Goal: Find specific page/section: Find specific page/section

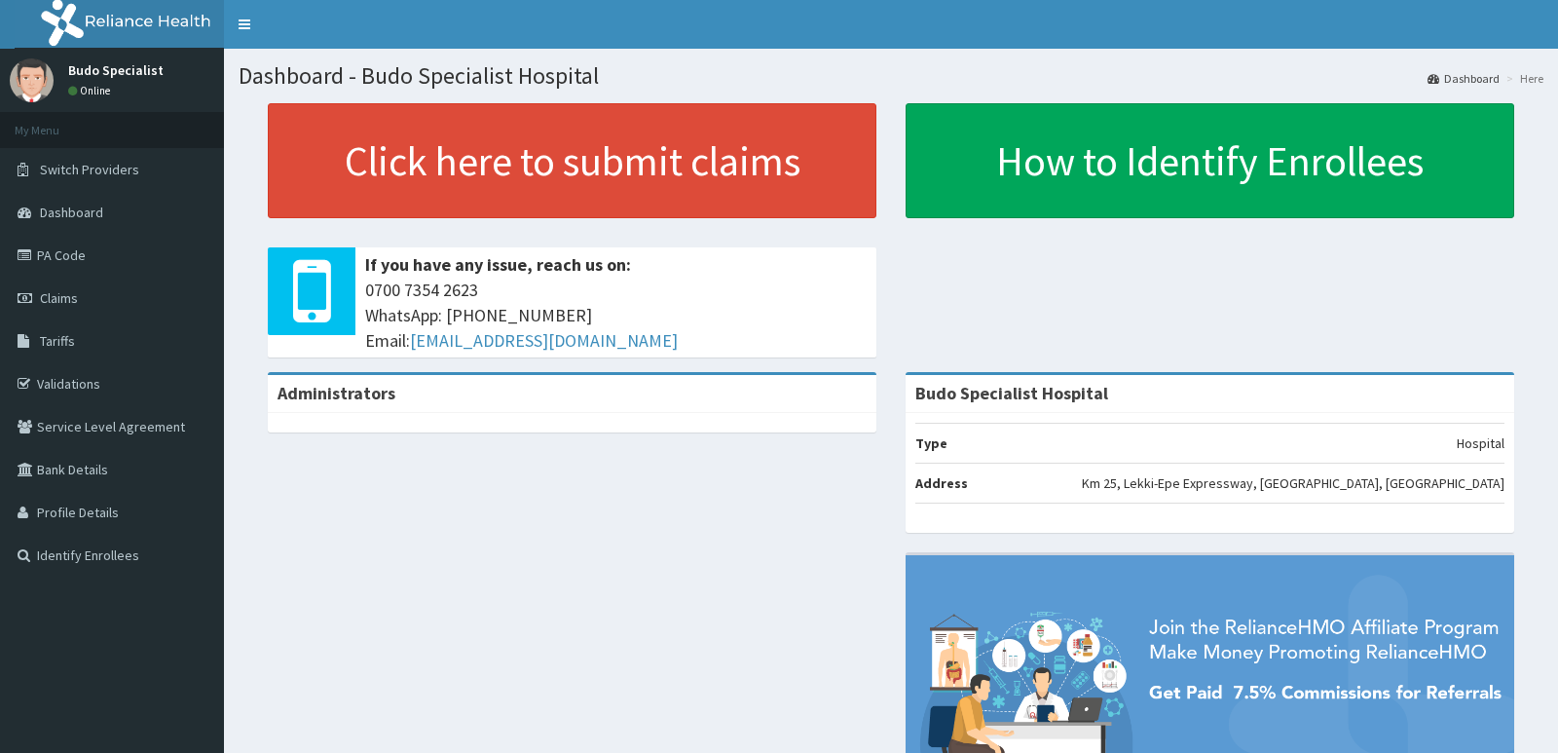
click at [89, 381] on link "Validations" at bounding box center [112, 383] width 224 height 43
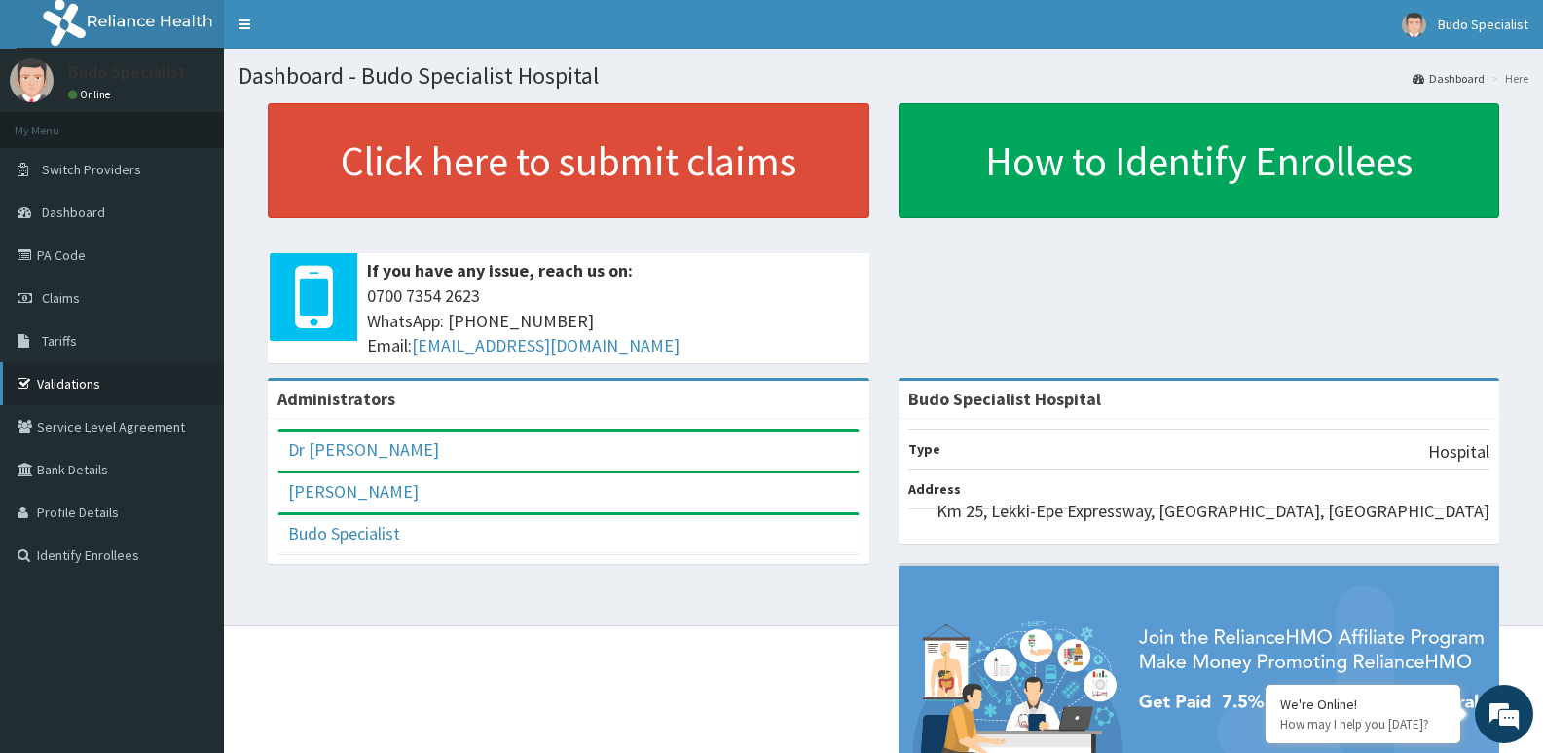
click at [70, 387] on link "Validations" at bounding box center [112, 383] width 224 height 43
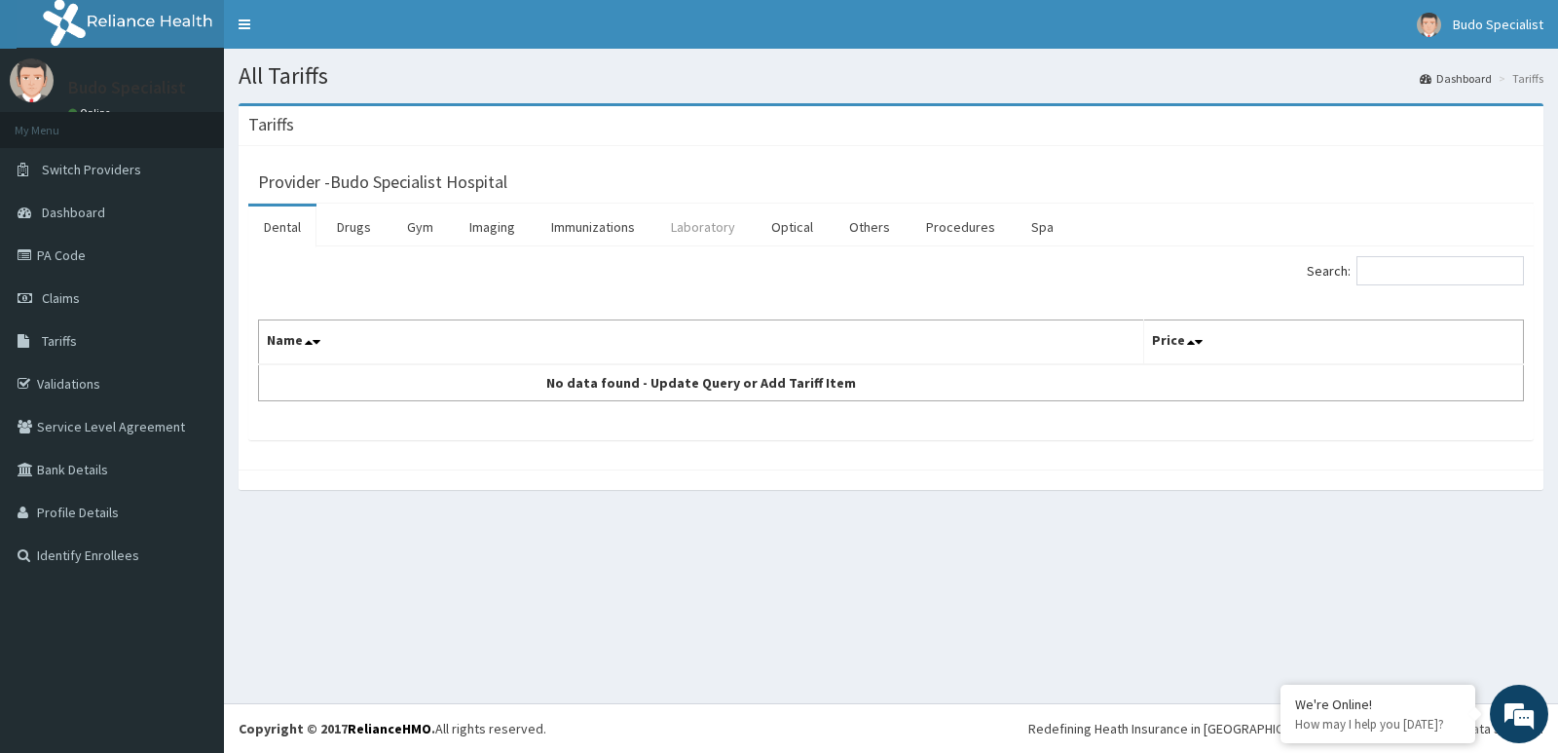
click at [702, 232] on link "Laboratory" at bounding box center [702, 226] width 95 height 41
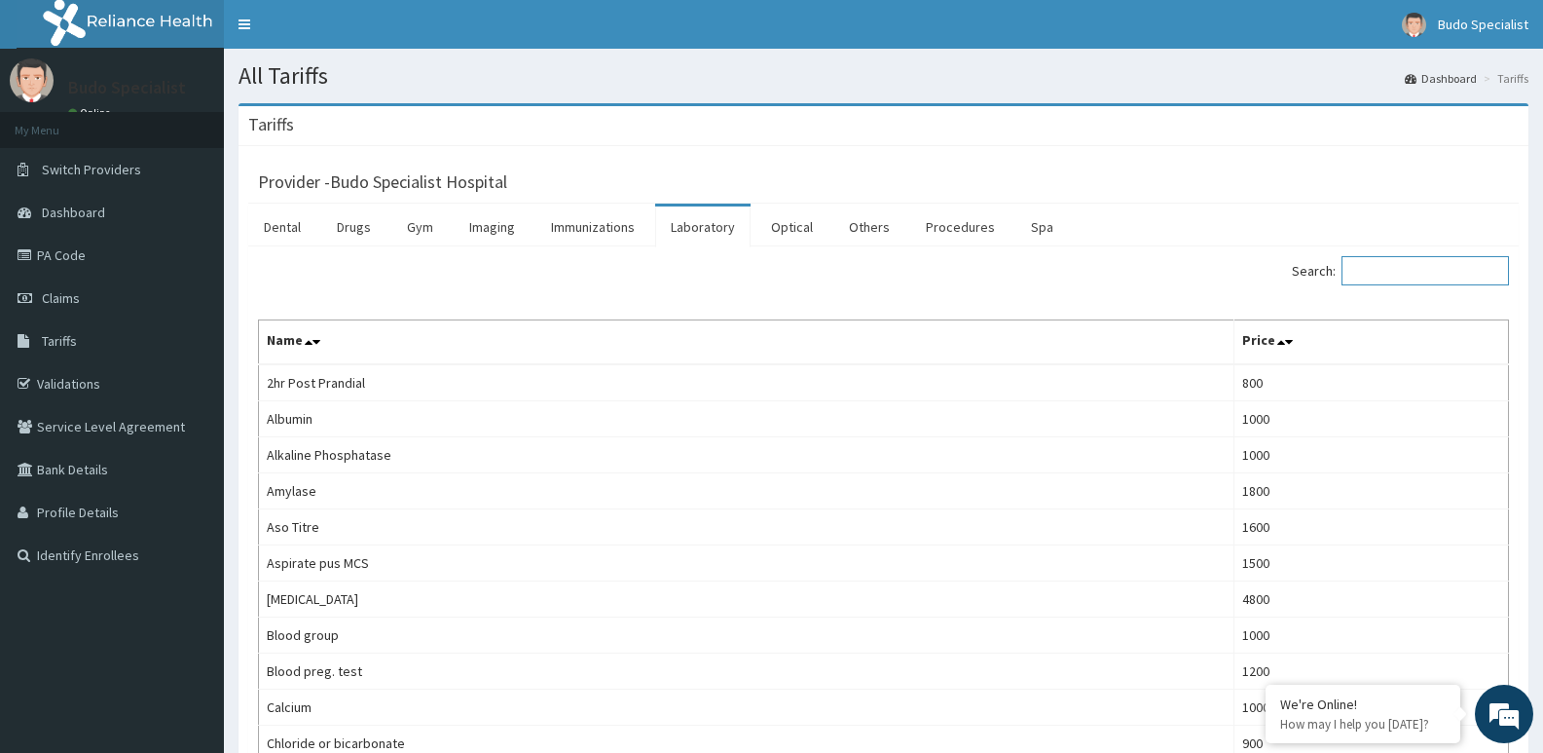
click at [1409, 275] on input "Search:" at bounding box center [1425, 270] width 167 height 29
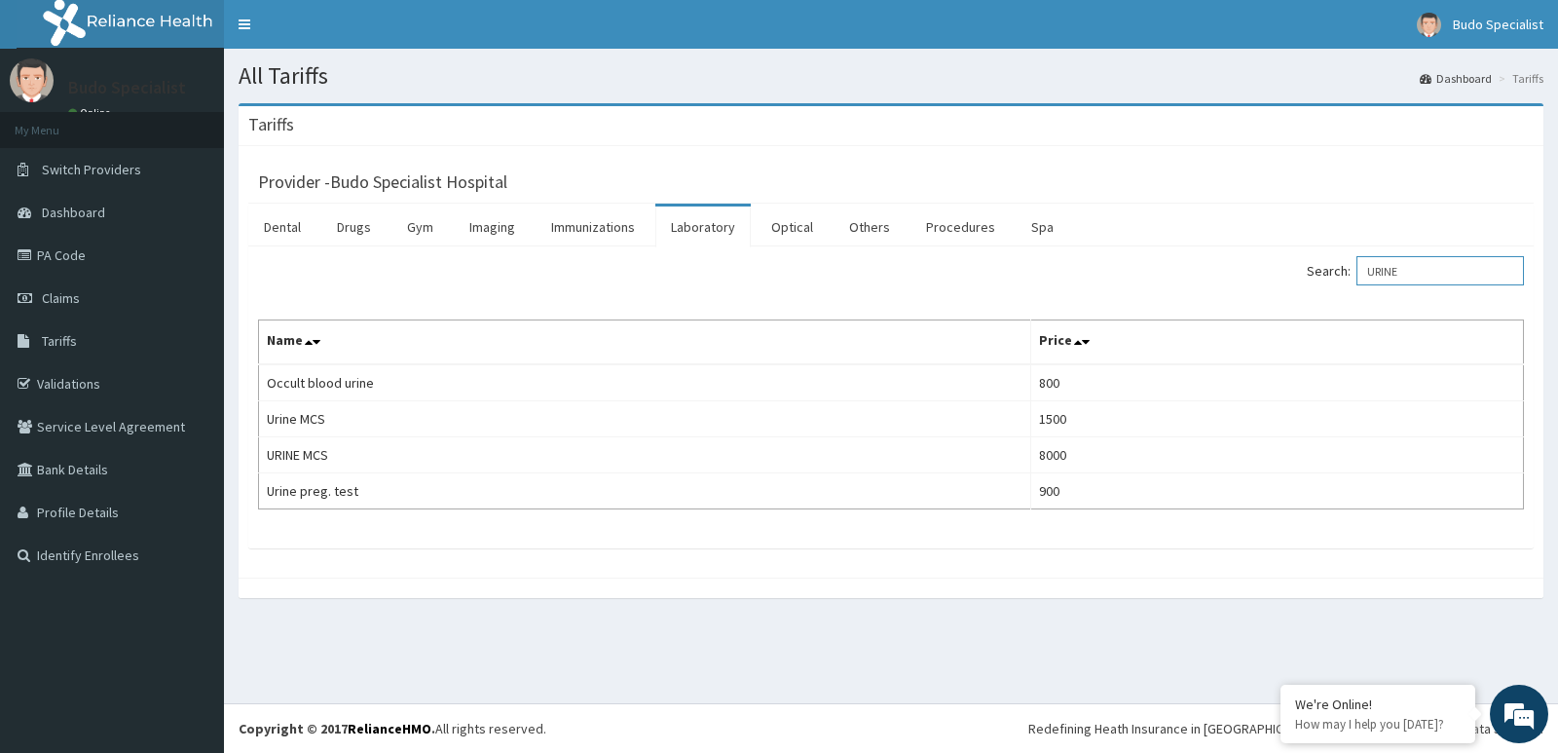
type input "URINE"
click at [479, 224] on link "Imaging" at bounding box center [492, 226] width 77 height 41
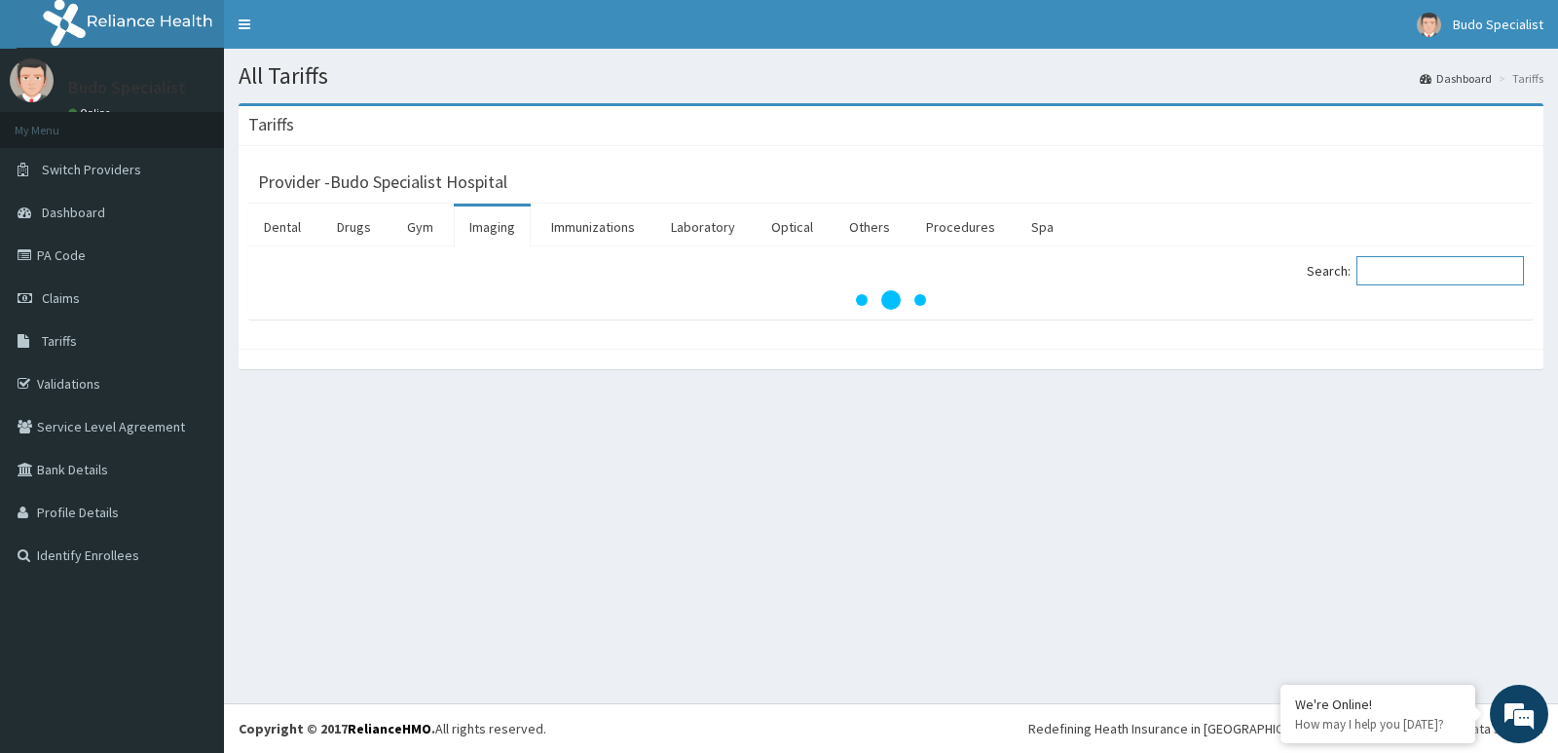
click at [1403, 273] on input "Search:" at bounding box center [1439, 270] width 167 height 29
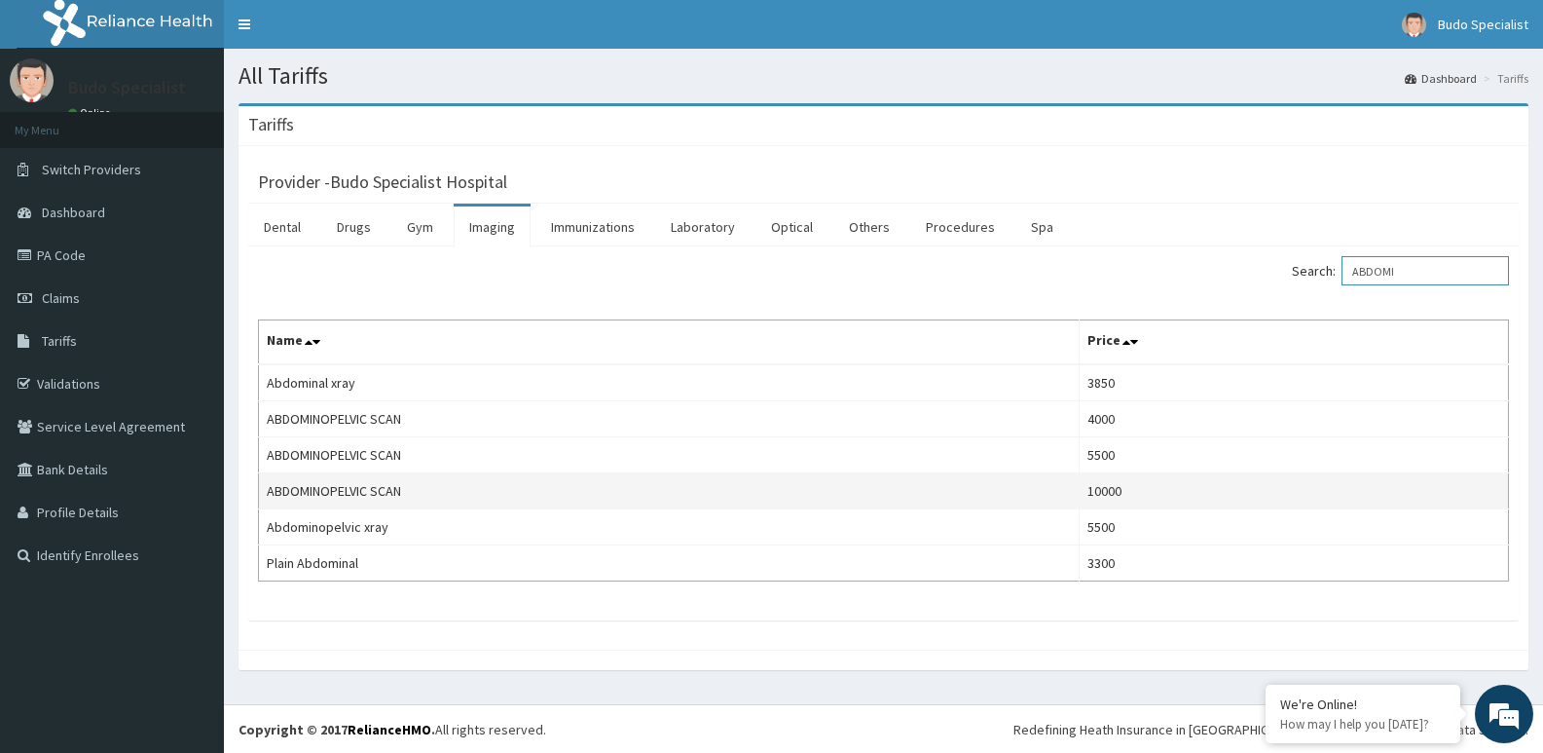
scroll to position [1, 0]
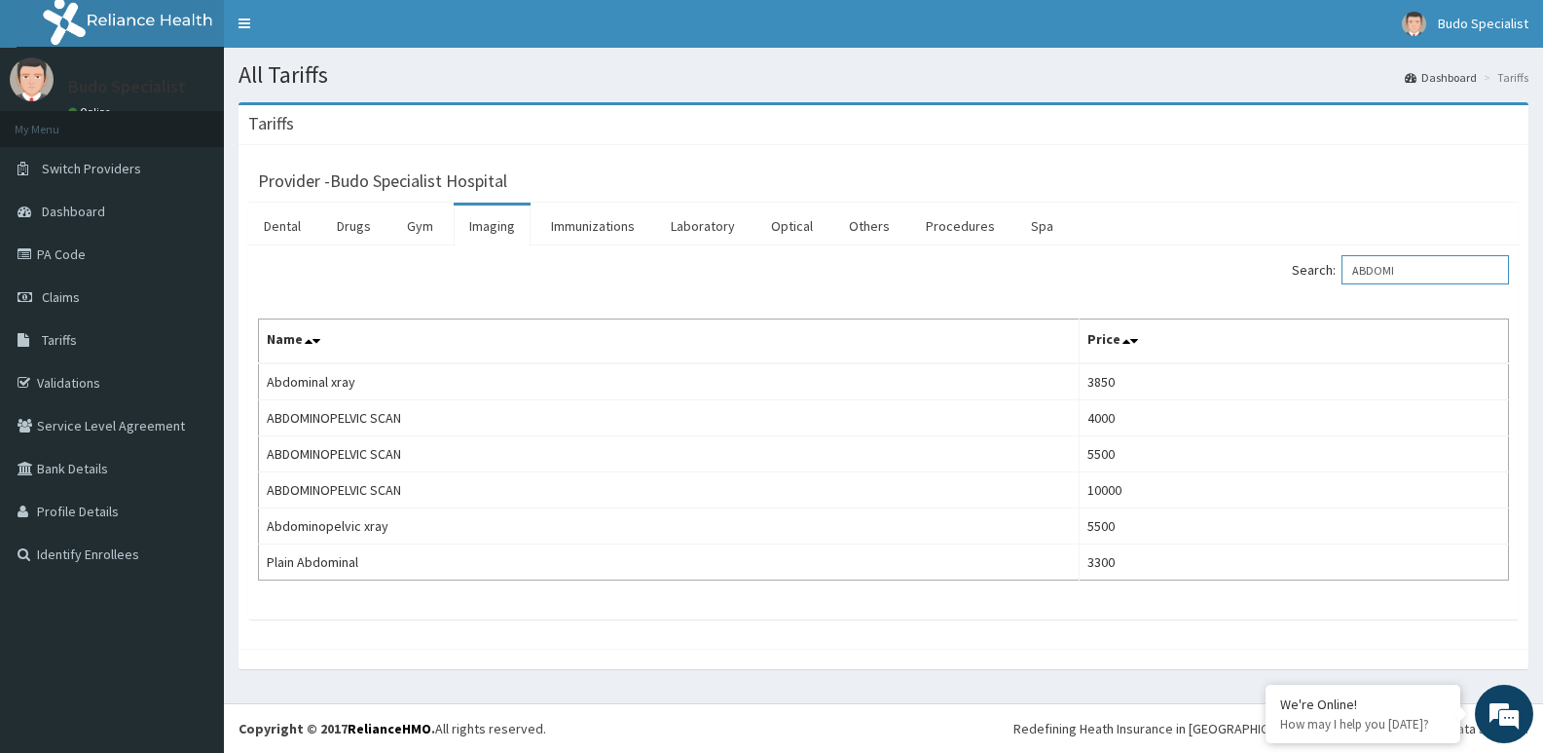
type input "ABDOMI"
click at [697, 223] on link "Laboratory" at bounding box center [702, 225] width 95 height 41
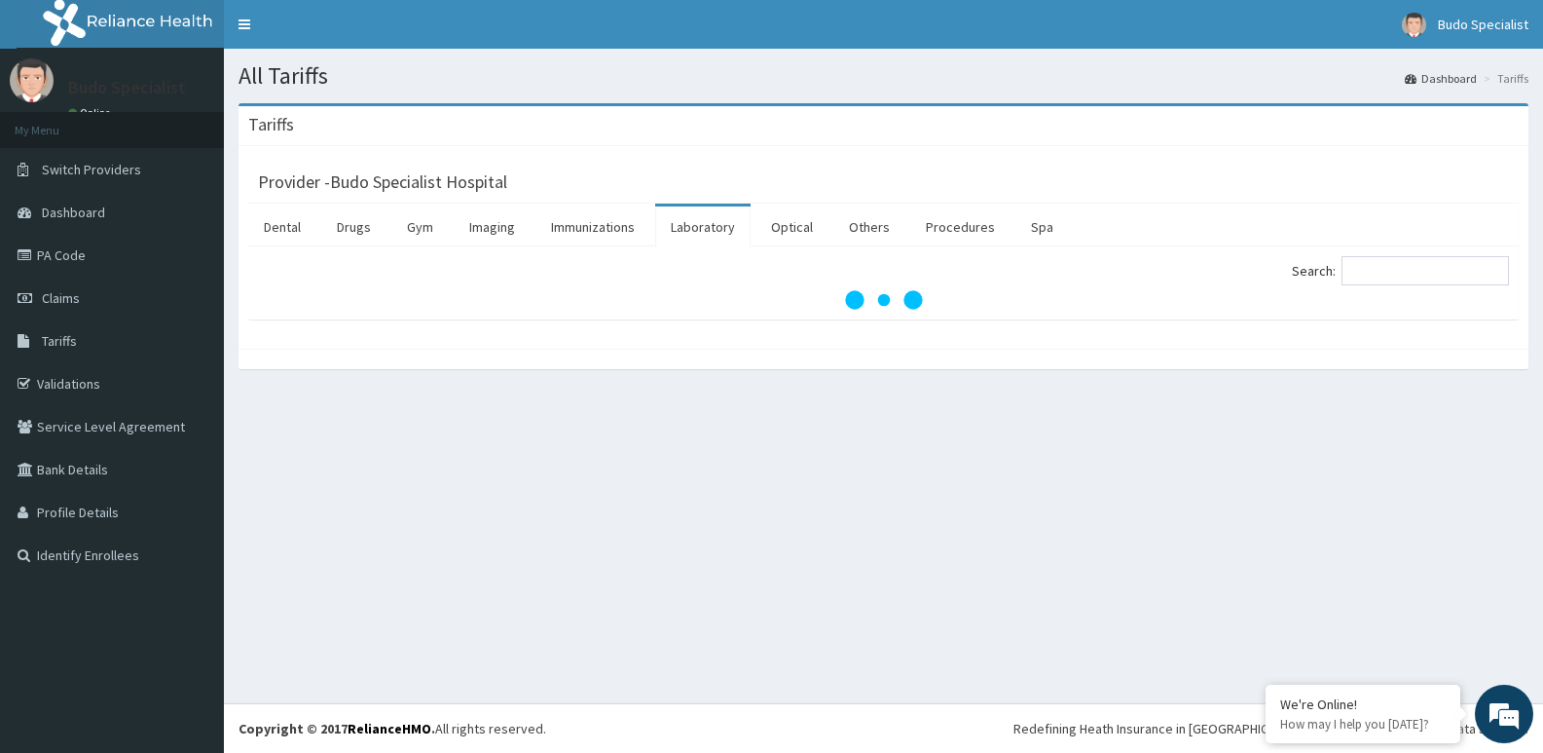
scroll to position [0, 0]
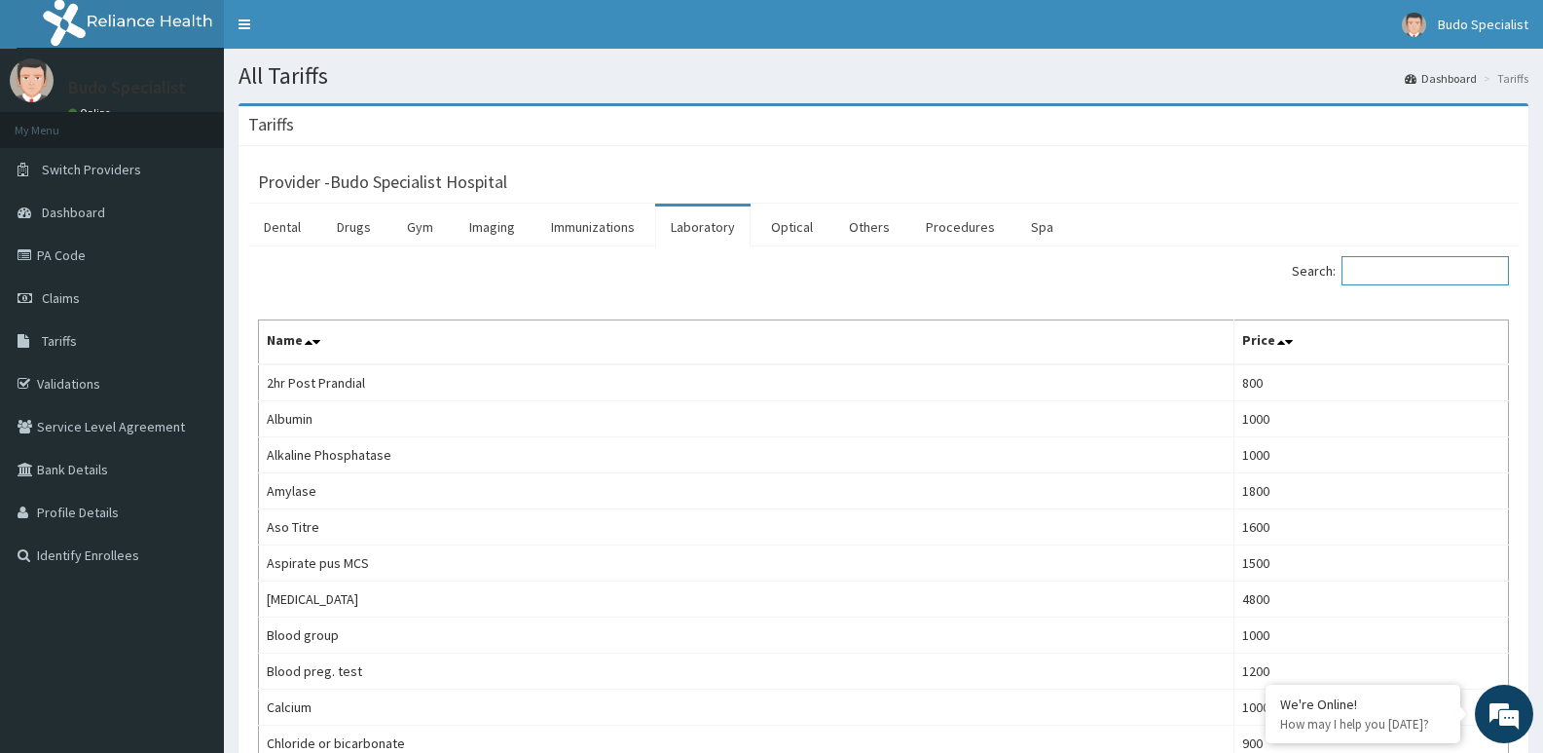
click at [1414, 275] on input "Search:" at bounding box center [1425, 270] width 167 height 29
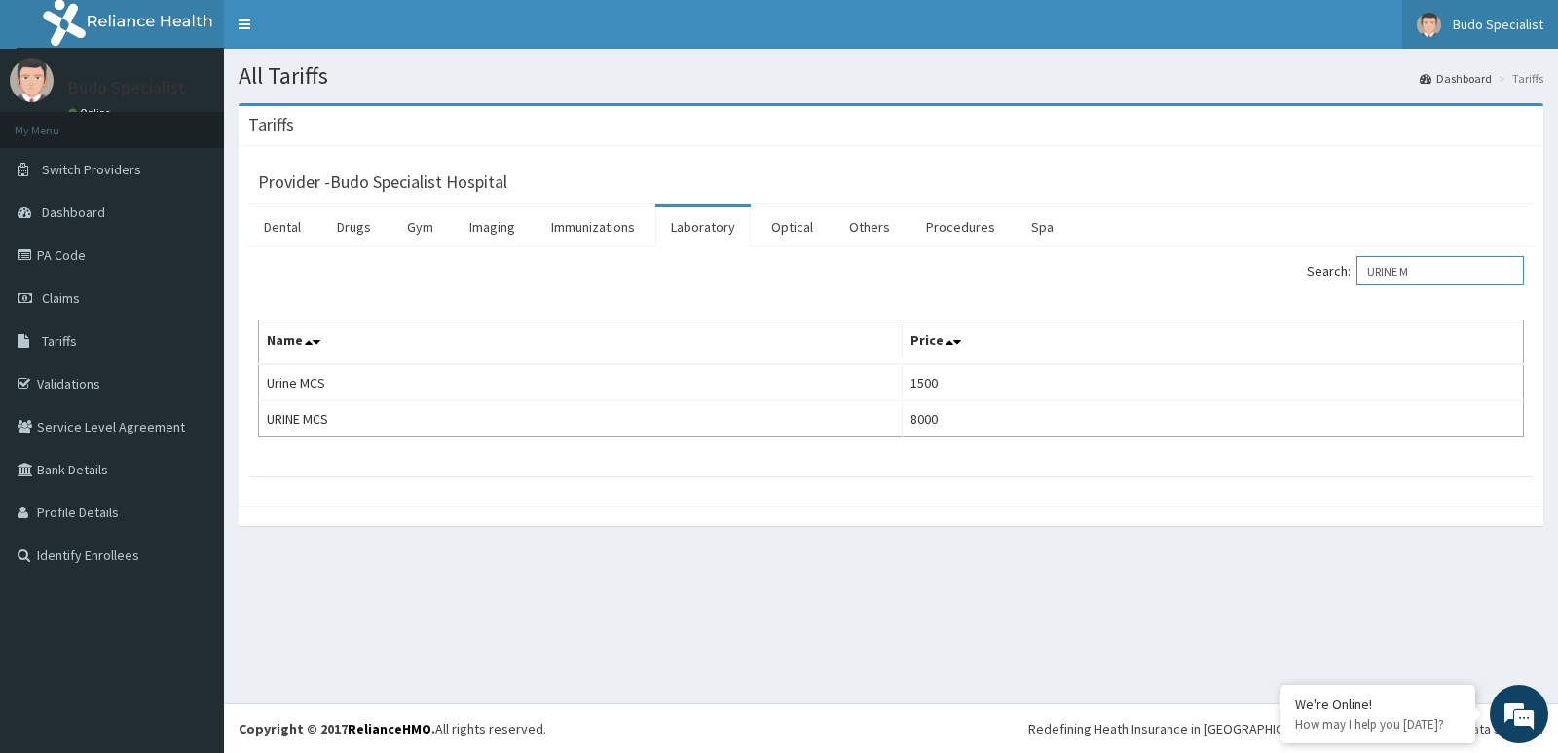
type input "URINE M"
click at [493, 223] on link "Imaging" at bounding box center [492, 226] width 77 height 41
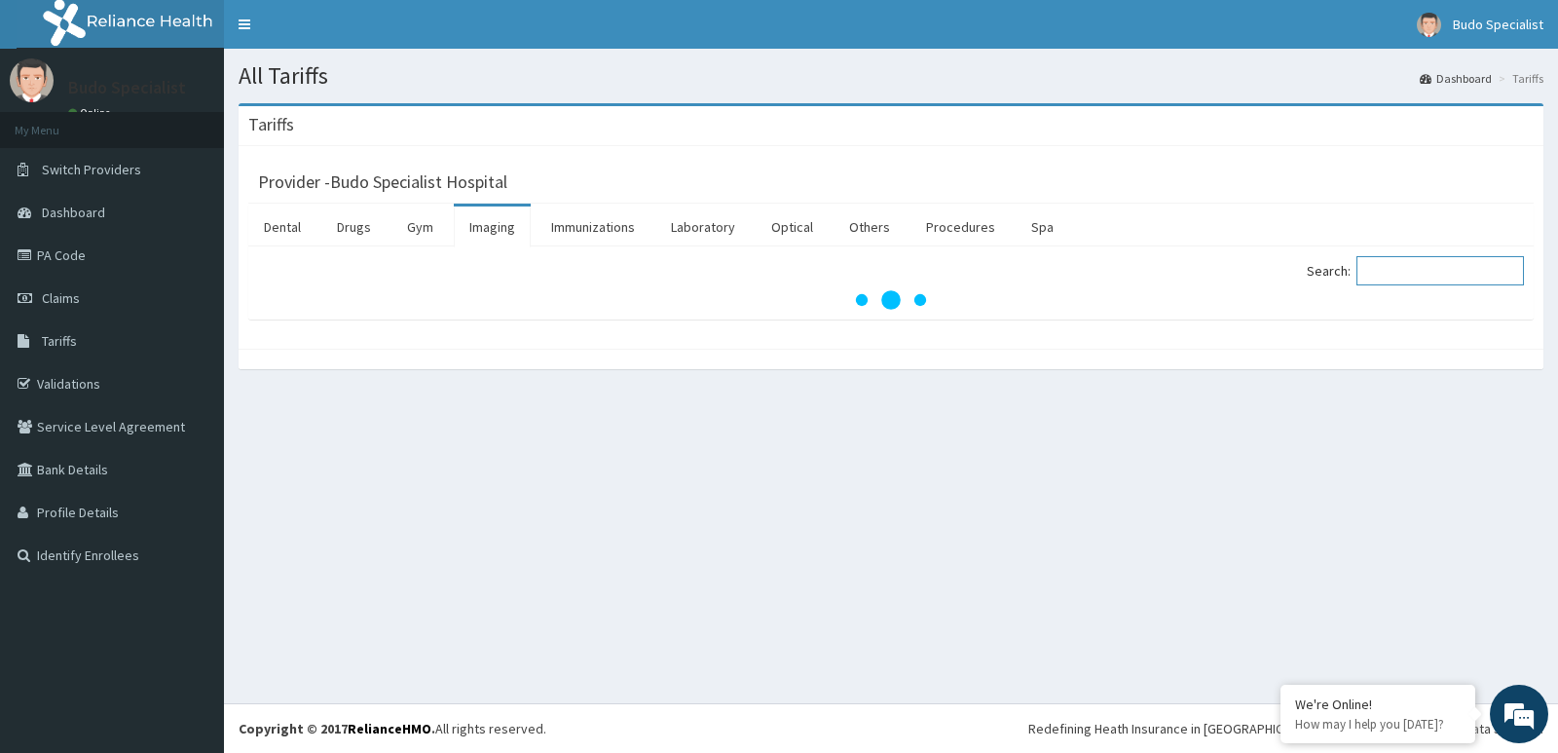
click at [1422, 272] on input "Search:" at bounding box center [1439, 270] width 167 height 29
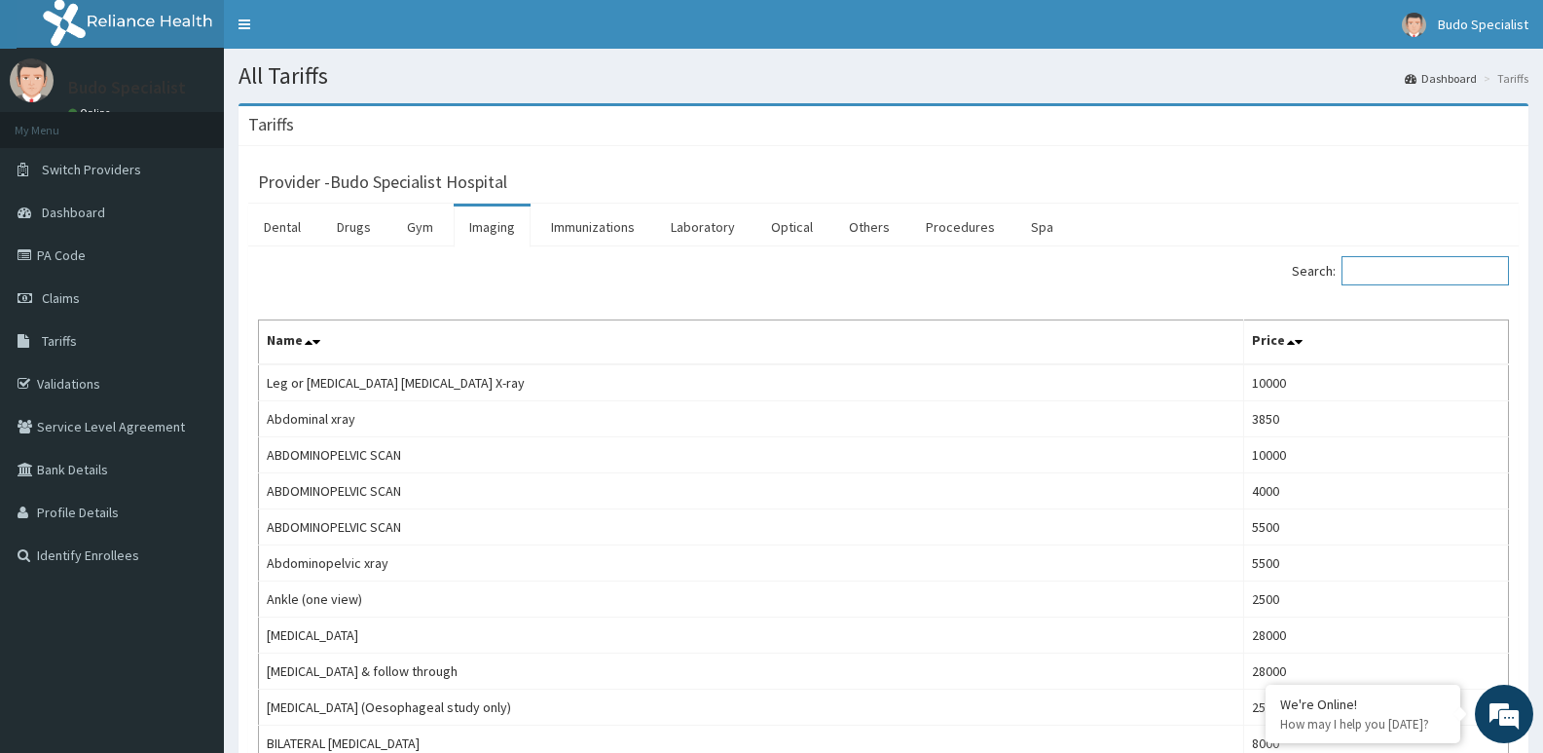
click at [1418, 275] on input "Search:" at bounding box center [1425, 270] width 167 height 29
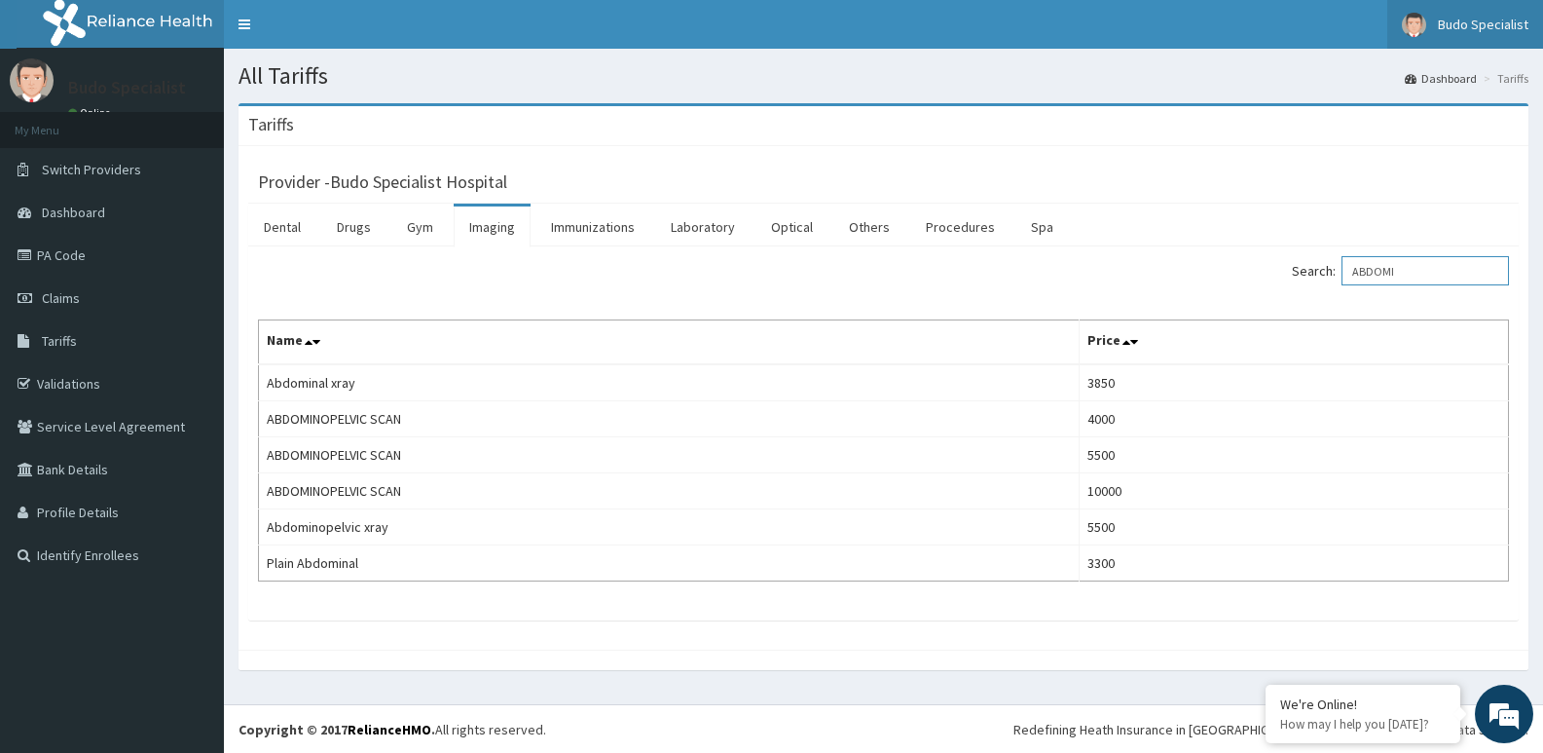
type input "ABDOMI"
